Goal: Use online tool/utility: Use online tool/utility

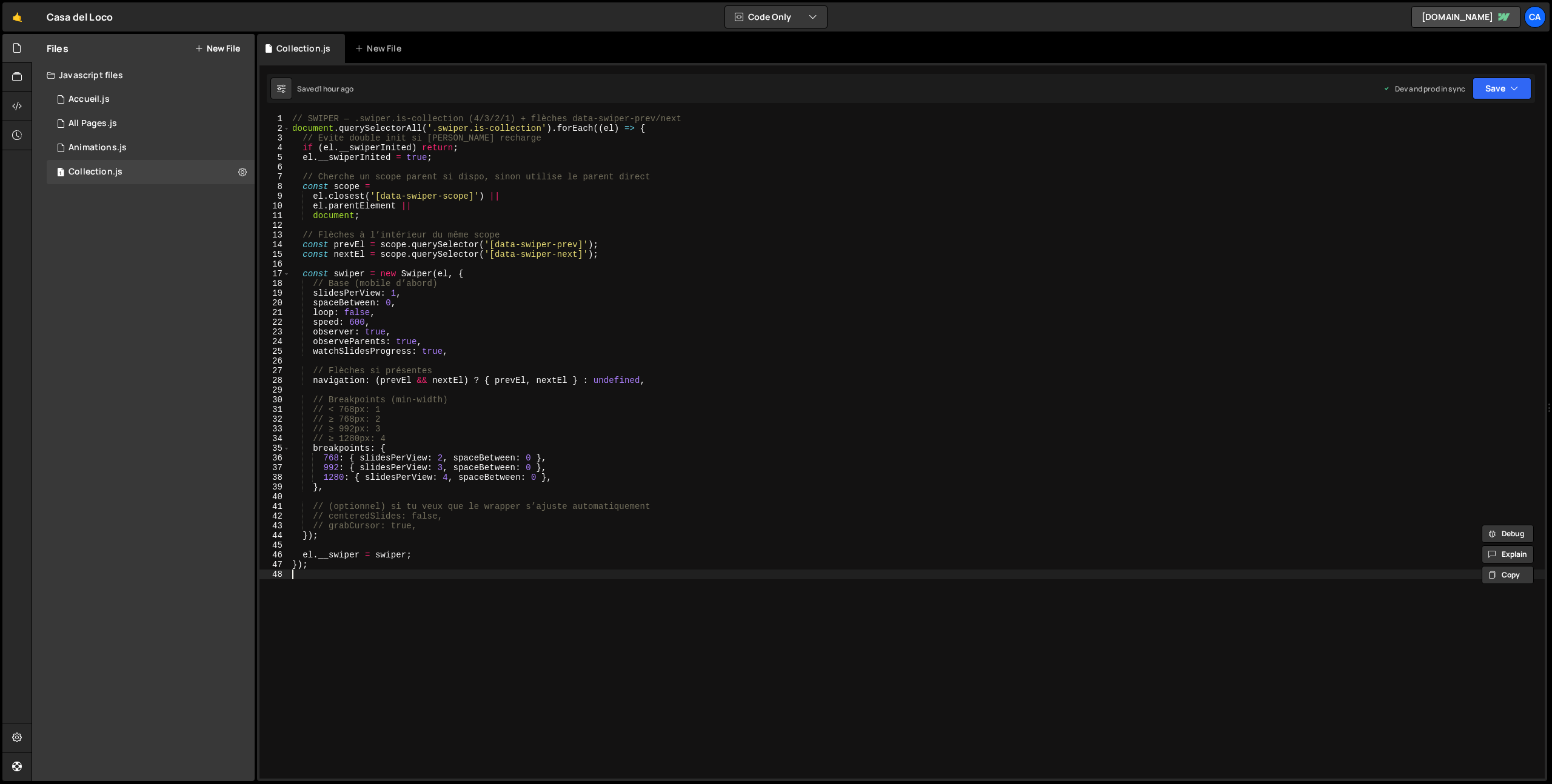
click at [469, 649] on div "// SWIPER — .swiper.is-collection (4/3/2/1) + flèches data-swiper-prev/next doc…" at bounding box center [917, 456] width 1255 height 684
type textarea "});"
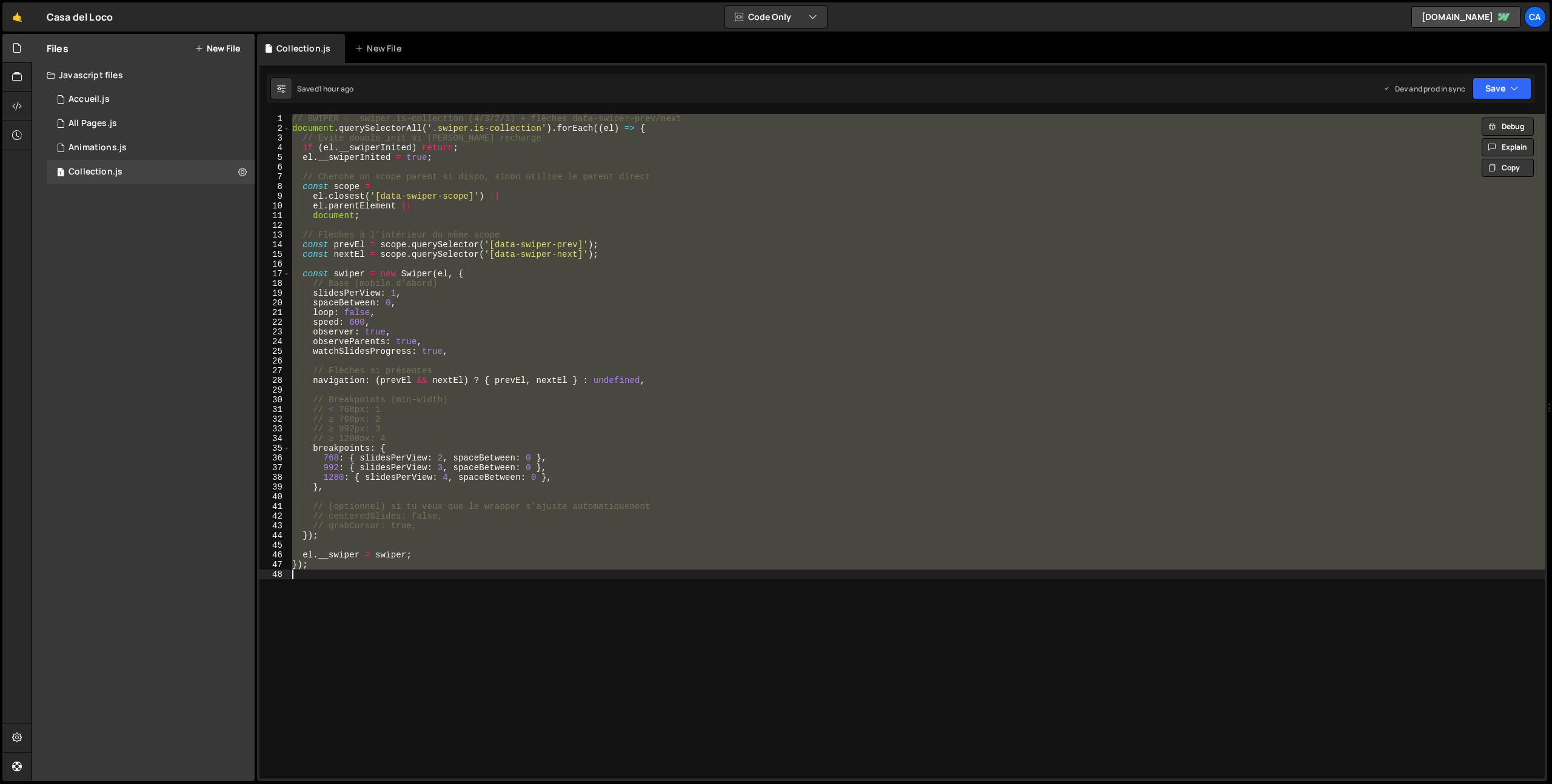
paste textarea
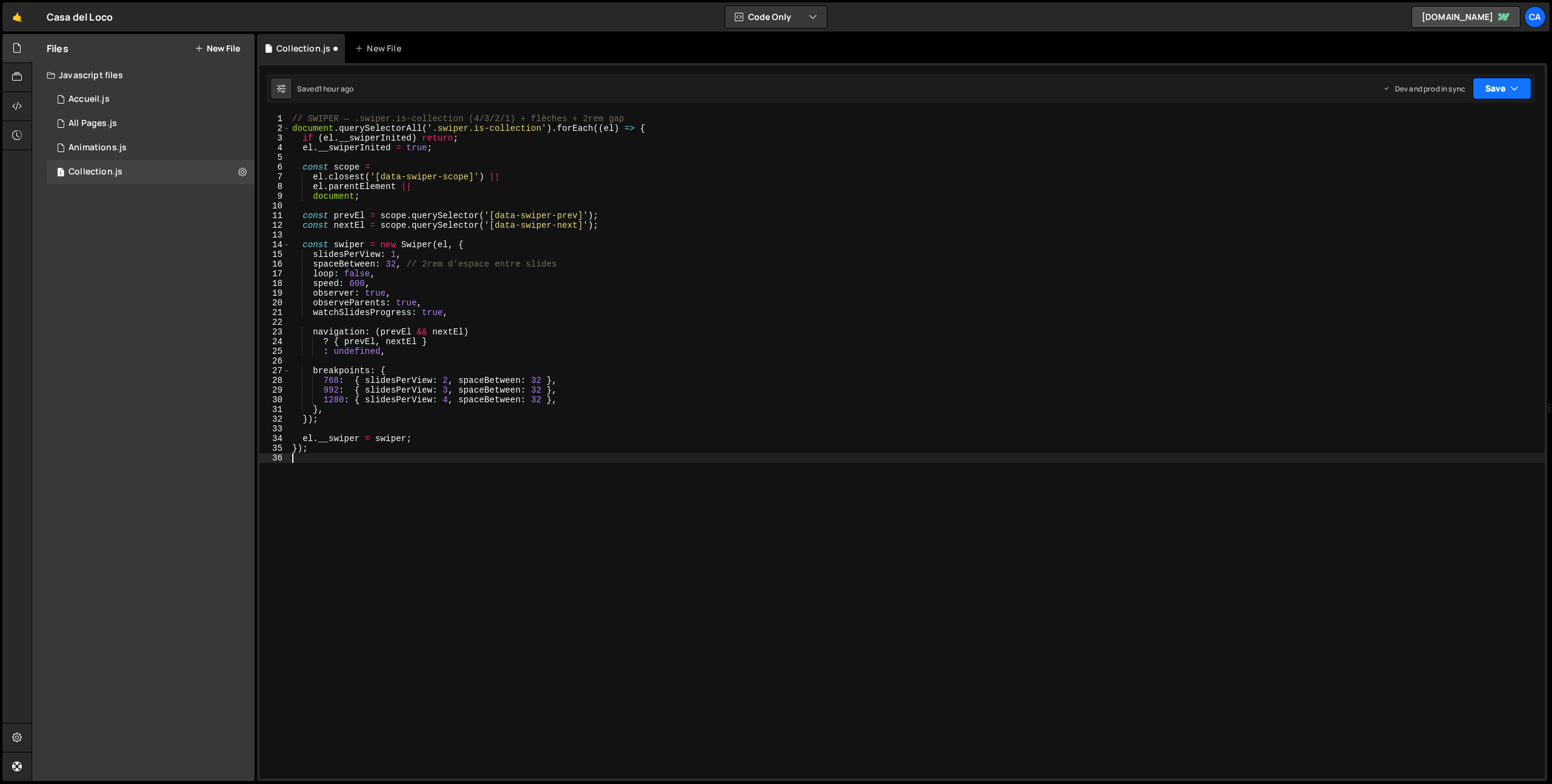
click at [1497, 81] on button "Save" at bounding box center [1502, 89] width 59 height 22
click at [1429, 160] on div "Save to Production S" at bounding box center [1461, 157] width 126 height 12
click at [487, 386] on div "// SWIPER — .swiper.is-collection (4/3/2/1) + flèches + 2rem gap document . que…" at bounding box center [917, 456] width 1255 height 684
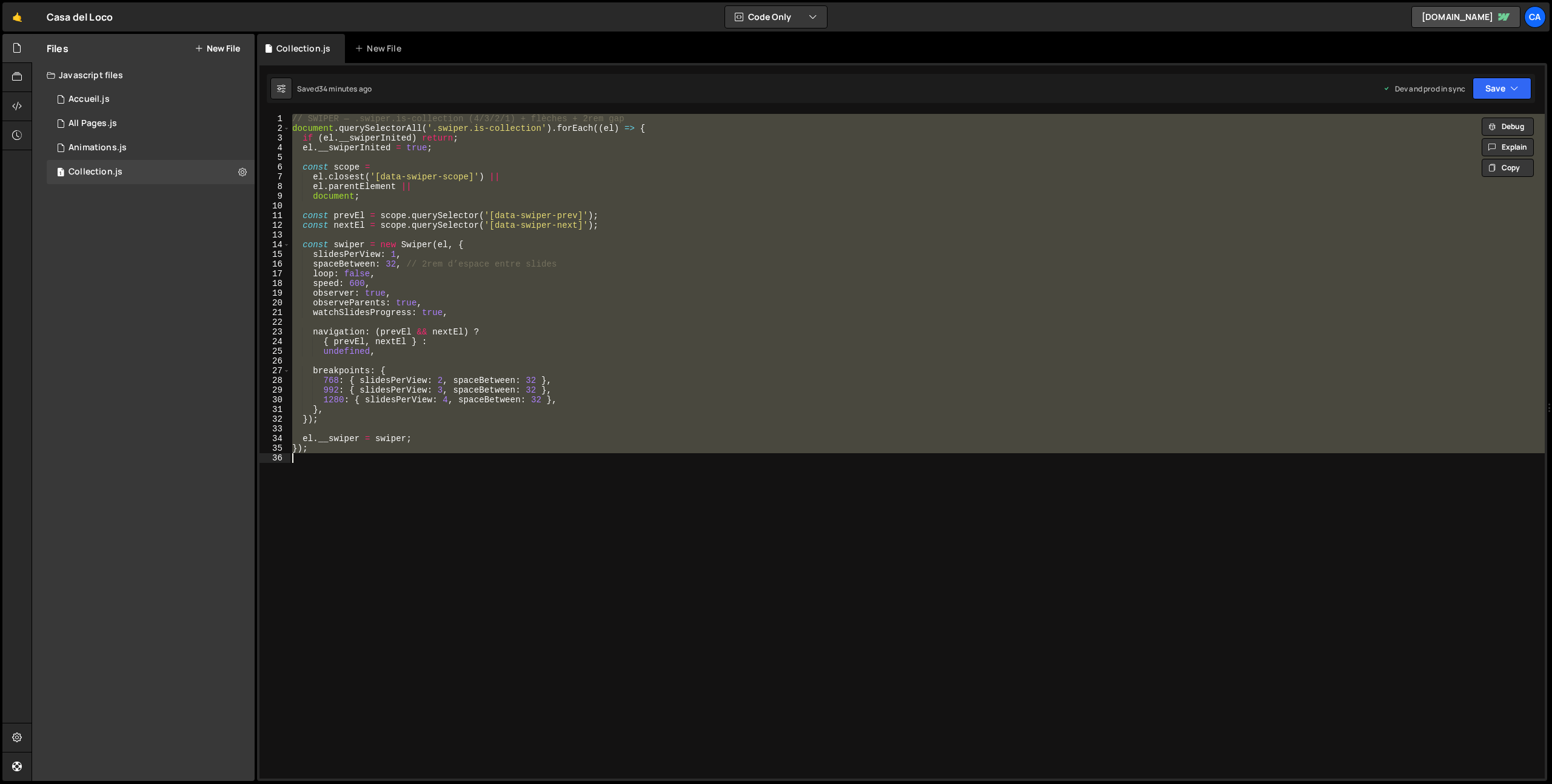
click at [403, 450] on div "// SWIPER — .swiper.is-collection (4/3/2/1) + flèches + 2rem gap document . que…" at bounding box center [917, 447] width 1255 height 665
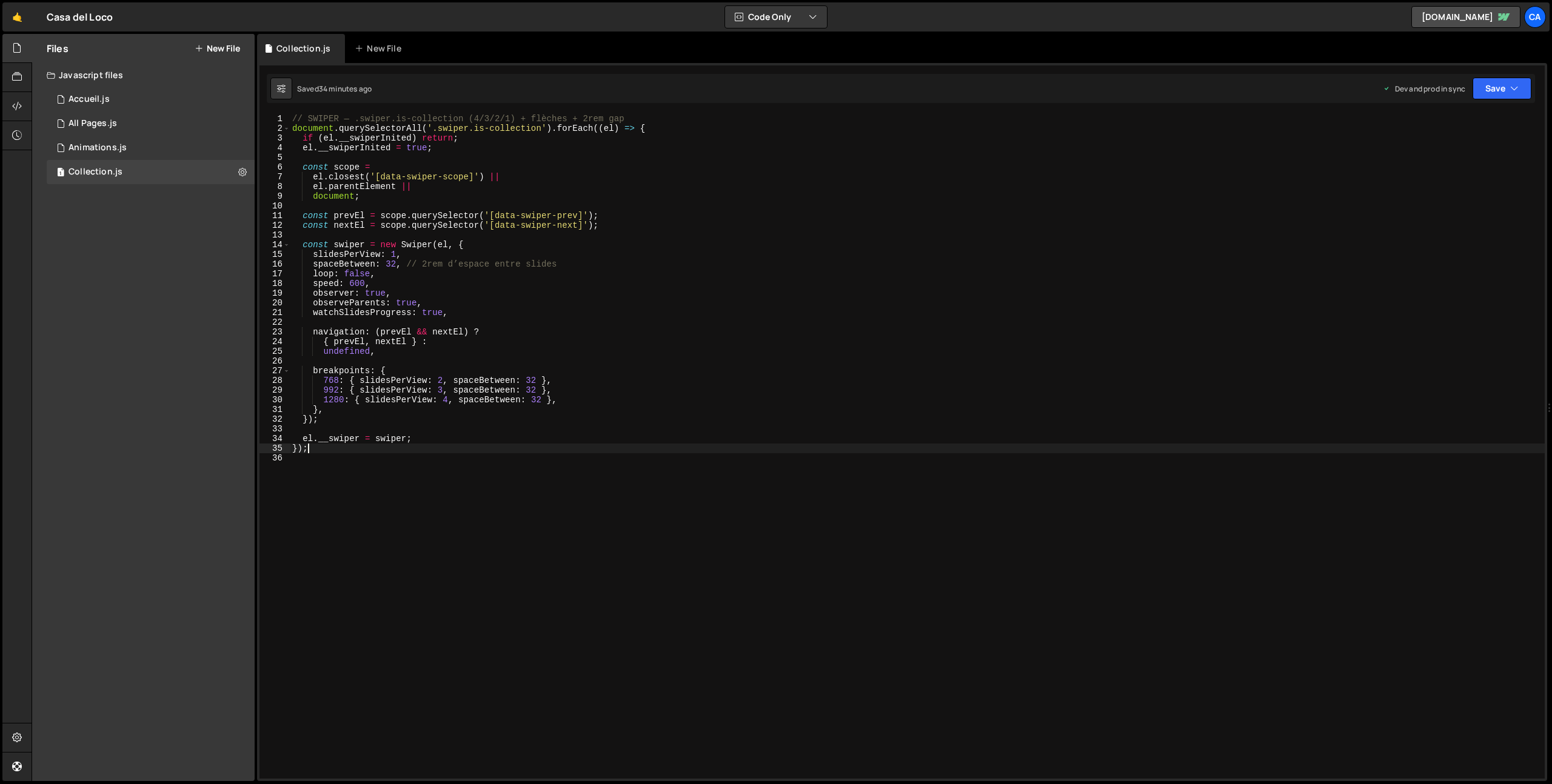
type textarea "});"
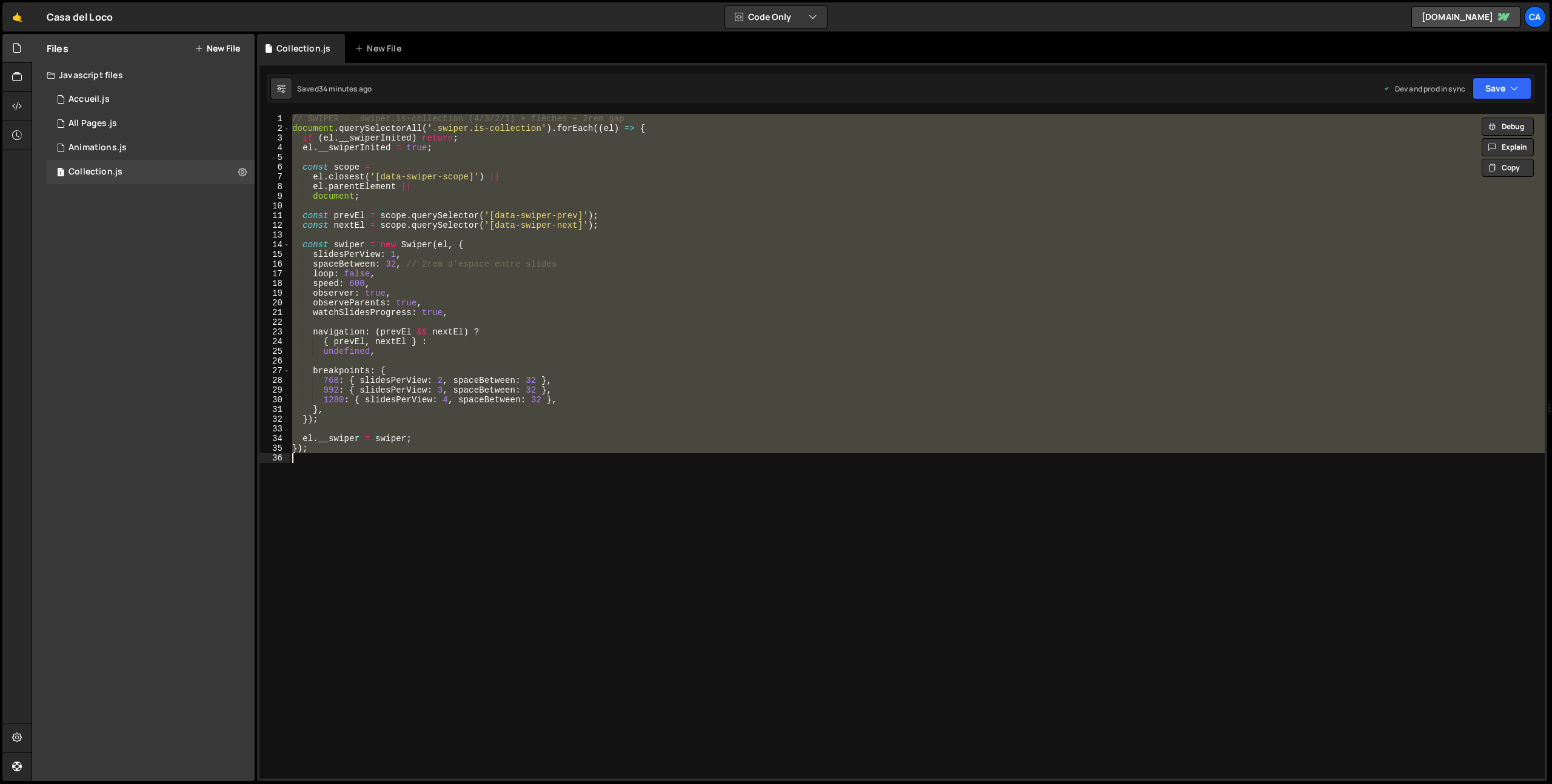
paste textarea
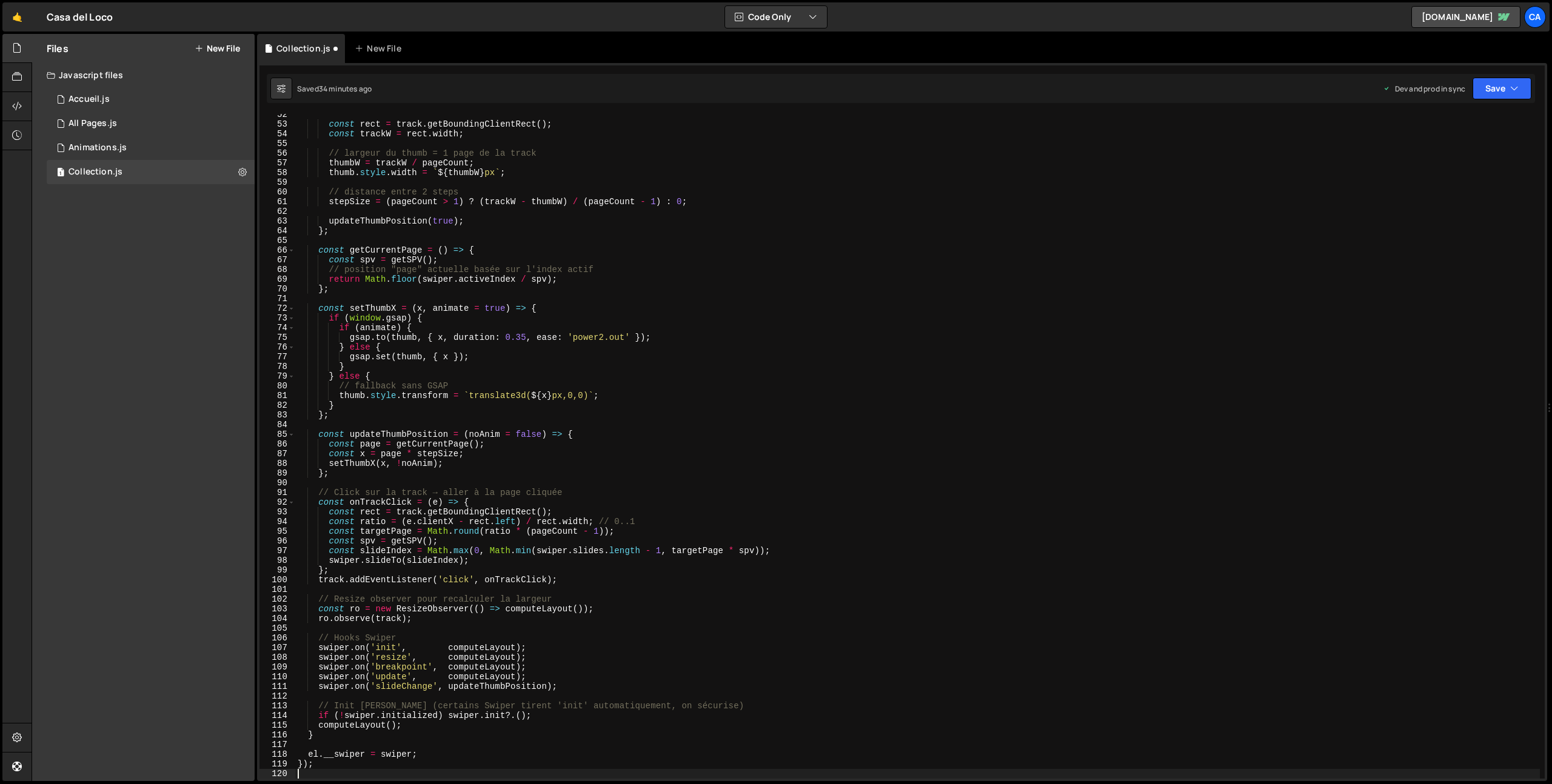
scroll to position [499, 0]
click at [1490, 76] on div "Saved 34 minutes ago Dev and prod in sync Upgrade to Edit Save Save to Staging …" at bounding box center [901, 88] width 1268 height 29
click at [1497, 87] on button "Save" at bounding box center [1502, 89] width 59 height 22
drag, startPoint x: 1451, startPoint y: 166, endPoint x: 1423, endPoint y: 162, distance: 28.3
click at [1448, 166] on div "34 minutes ago" at bounding box center [1445, 171] width 51 height 10
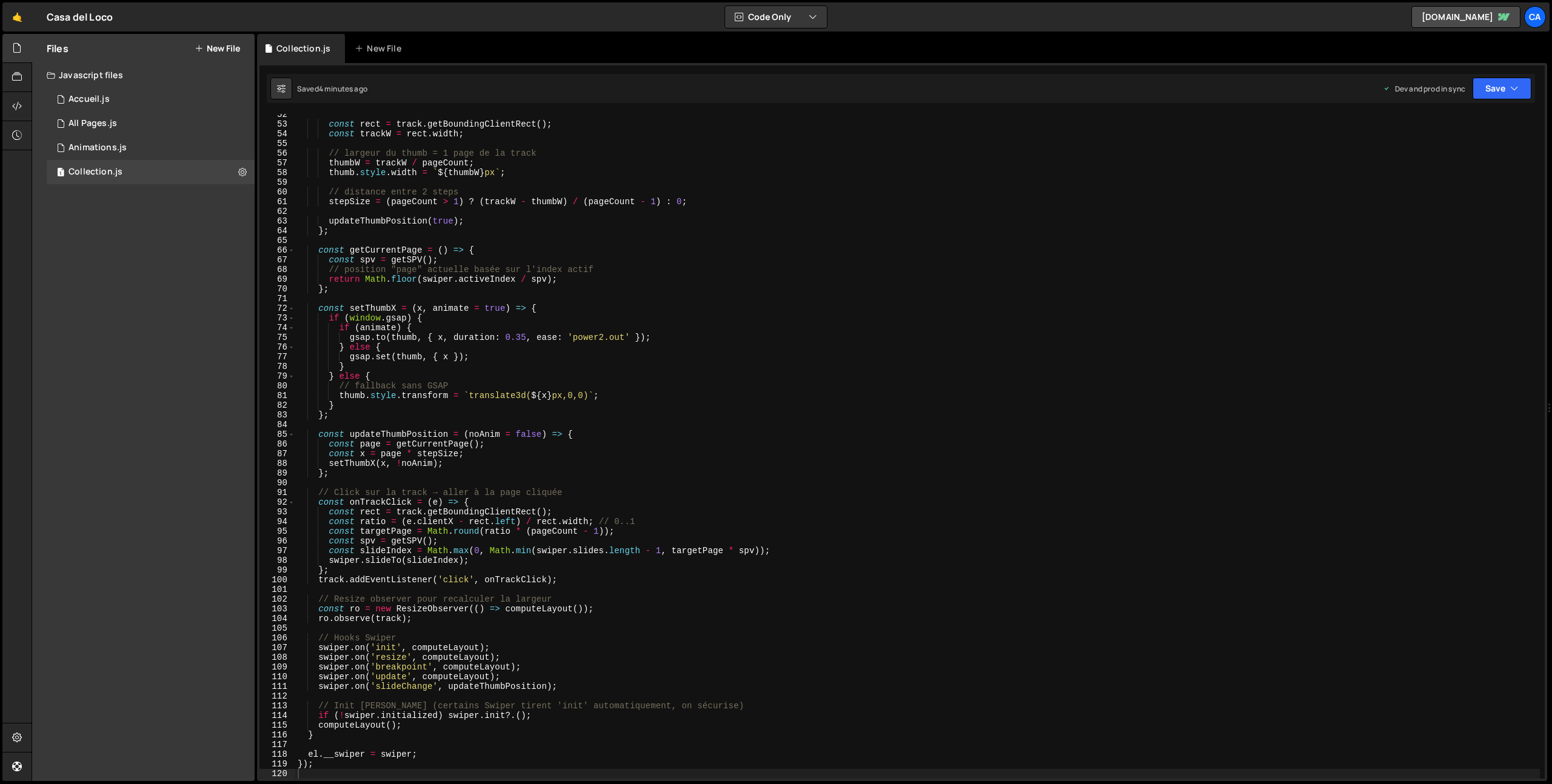
click at [490, 371] on div "const rect = track . getBoundingClientRect ( ) ; const trackW = rect . width ; …" at bounding box center [917, 452] width 1245 height 684
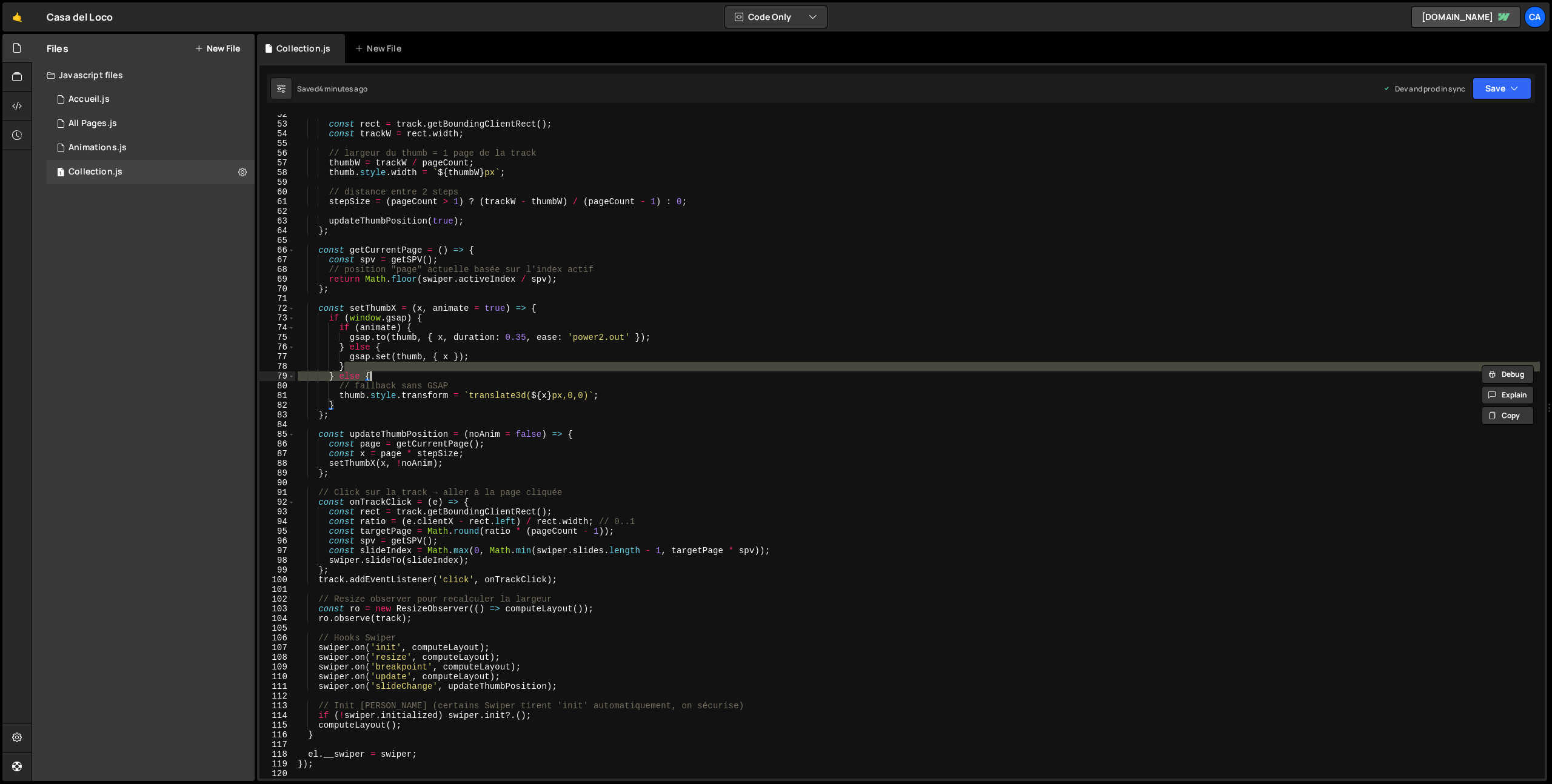
type textarea "});"
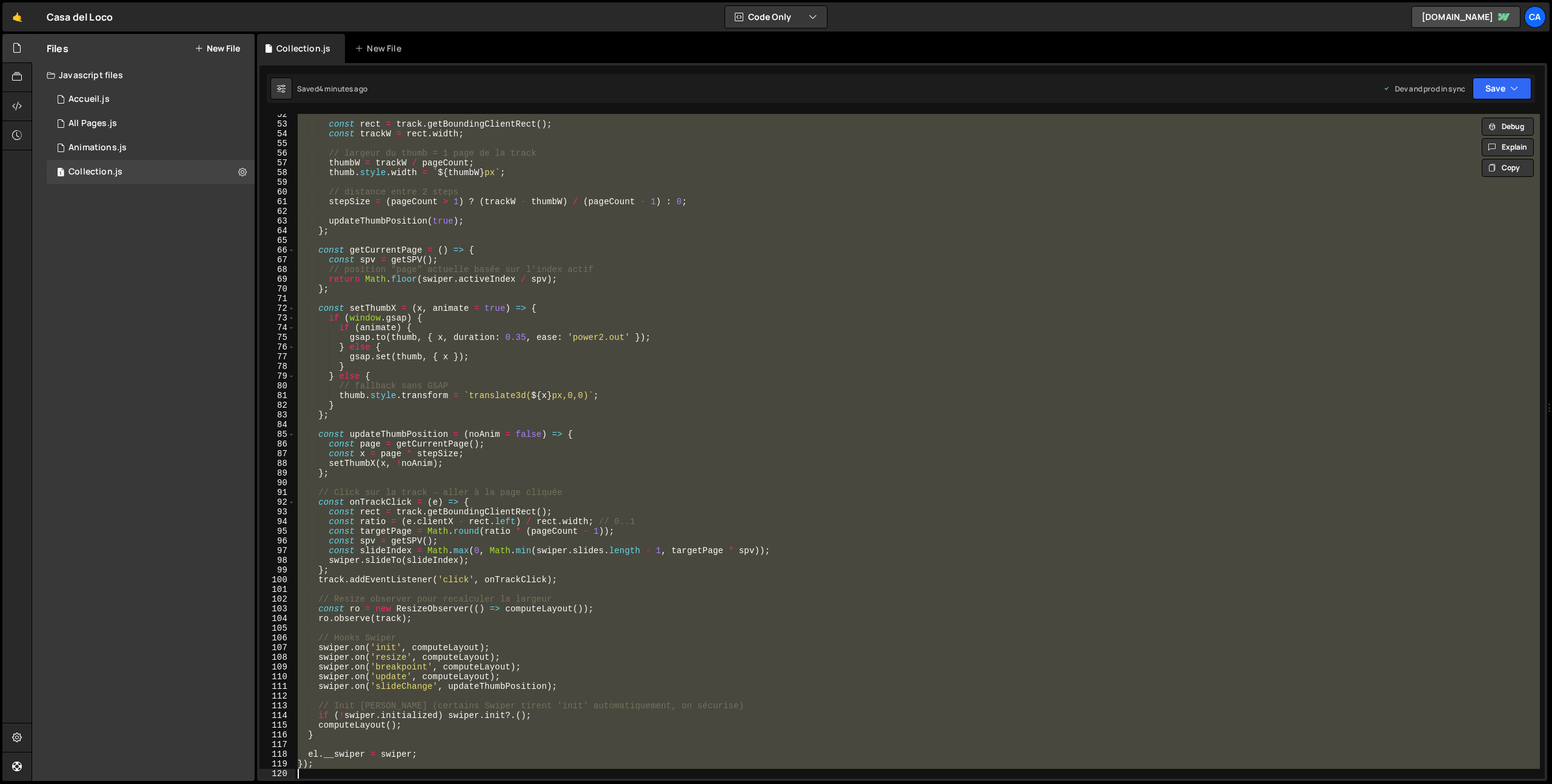
paste textarea
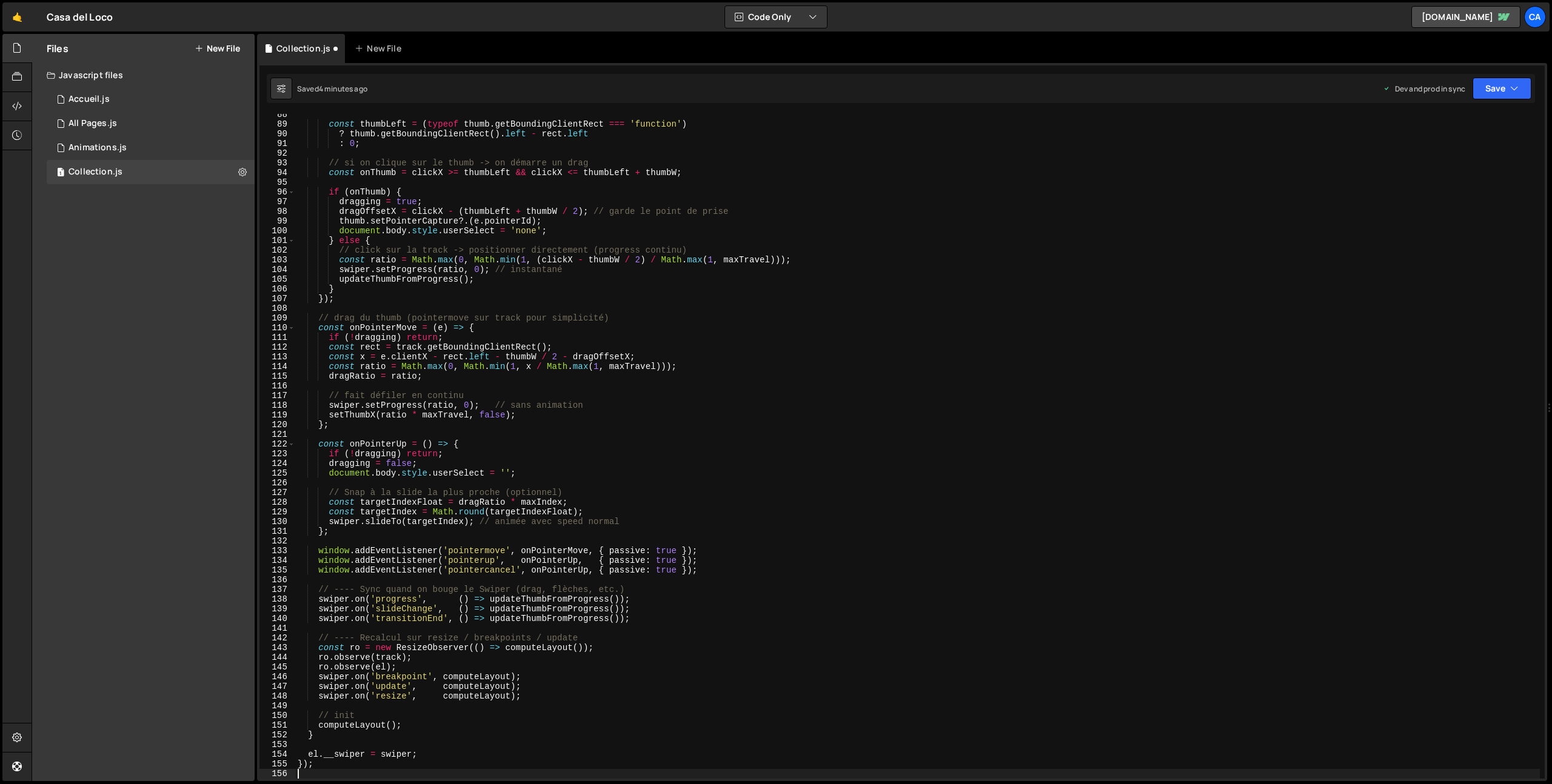
scroll to position [848, 0]
click at [1512, 89] on icon "button" at bounding box center [1513, 88] width 8 height 12
click at [1419, 176] on div "Saved 4 minutes ago" at bounding box center [1461, 171] width 126 height 15
